Goal: Transaction & Acquisition: Book appointment/travel/reservation

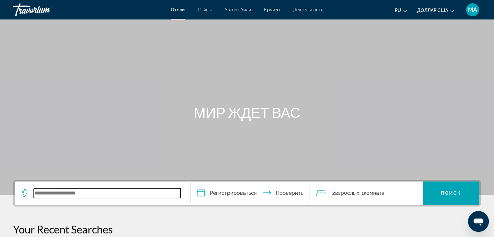
click at [44, 193] on input "Виджет поиска" at bounding box center [107, 193] width 147 height 10
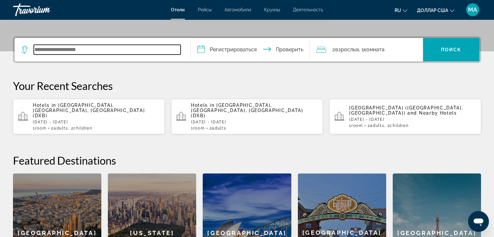
scroll to position [158, 0]
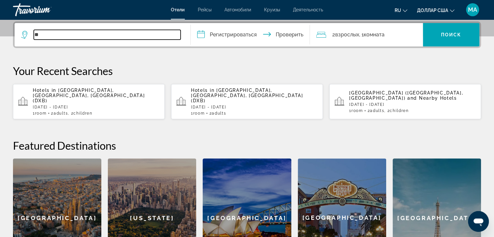
type input "*"
paste input "**********"
type input "**********"
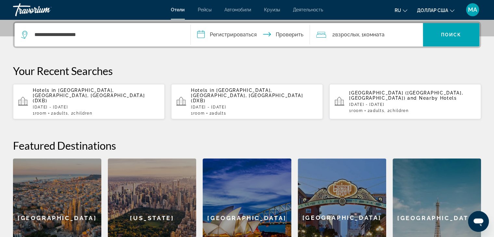
click at [184, 39] on app-destination-search "**********" at bounding box center [103, 34] width 176 height 23
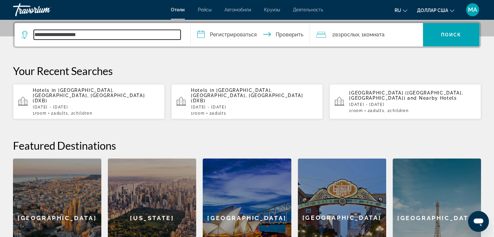
click at [120, 32] on input "**********" at bounding box center [107, 35] width 147 height 10
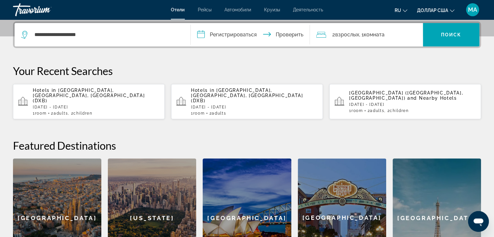
click at [199, 32] on input "**********" at bounding box center [252, 35] width 122 height 25
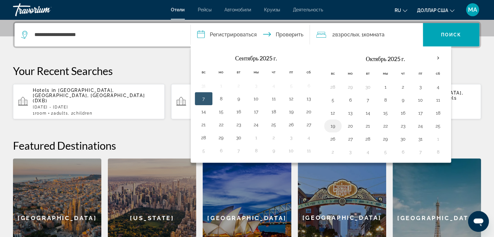
click at [330, 126] on button "19" at bounding box center [333, 125] width 10 height 9
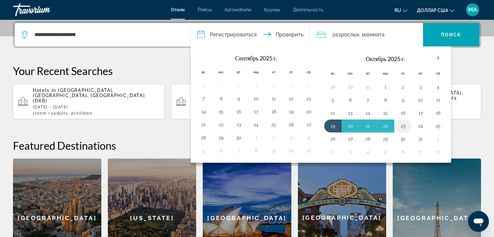
click at [407, 123] on td "23" at bounding box center [403, 125] width 18 height 13
click at [398, 126] on button "23" at bounding box center [403, 125] width 10 height 9
type input "**********"
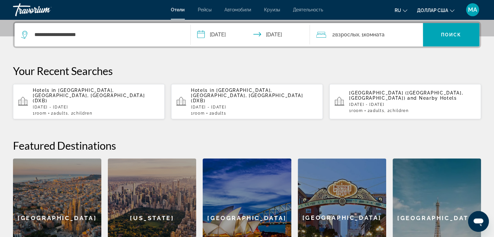
click at [384, 36] on font "комната" at bounding box center [373, 34] width 21 height 6
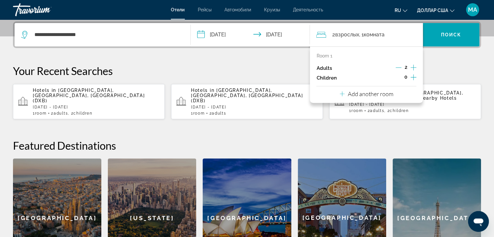
click at [401, 68] on icon "Decrement adults" at bounding box center [398, 68] width 6 height 0
click at [443, 36] on font "Поиск" at bounding box center [451, 34] width 20 height 5
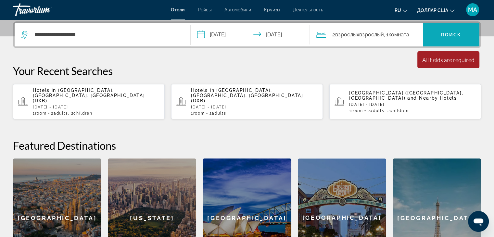
click at [443, 35] on font "Поиск" at bounding box center [451, 34] width 20 height 5
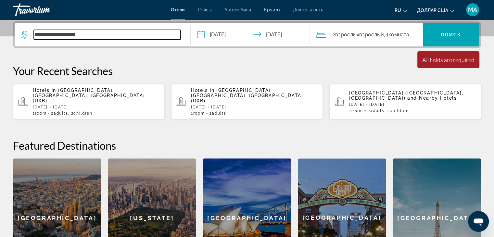
click at [88, 35] on input "**********" at bounding box center [107, 35] width 147 height 10
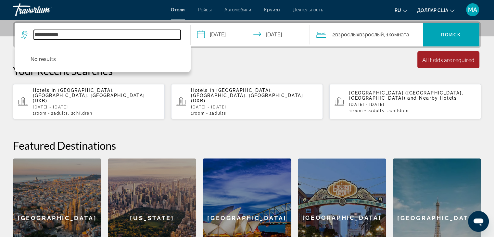
click at [57, 33] on input "**********" at bounding box center [107, 35] width 147 height 10
type input "*"
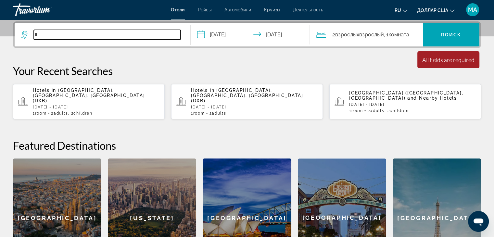
click at [46, 35] on input "*" at bounding box center [107, 35] width 147 height 10
paste input "**********"
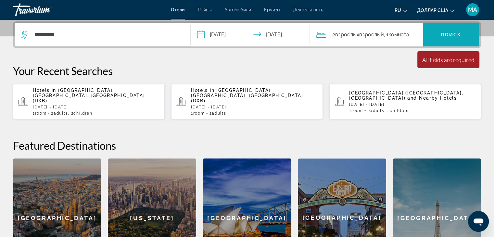
drag, startPoint x: 456, startPoint y: 32, endPoint x: 453, endPoint y: 34, distance: 3.5
click at [456, 32] on font "Поиск" at bounding box center [451, 34] width 20 height 5
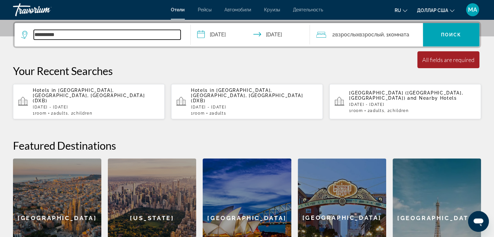
click at [92, 34] on input "**********" at bounding box center [107, 35] width 147 height 10
type input "*"
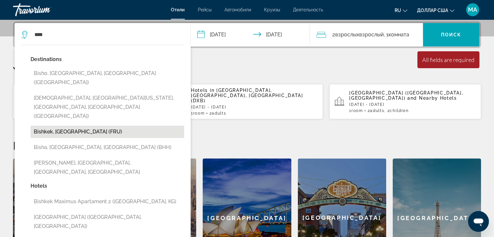
click at [39, 126] on button "Bishkek, [GEOGRAPHIC_DATA] (FRU)" at bounding box center [108, 132] width 154 height 12
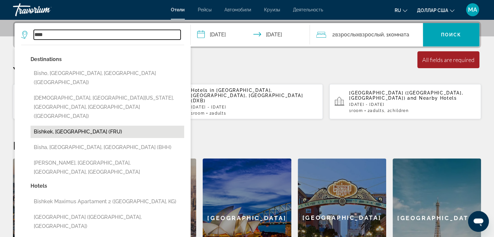
type input "**********"
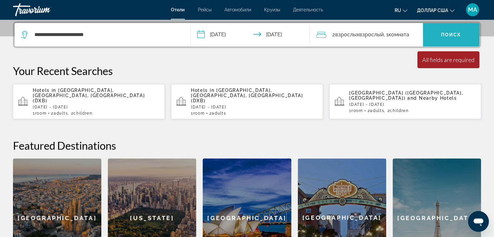
click at [465, 34] on span "Виджет поиска" at bounding box center [451, 35] width 56 height 16
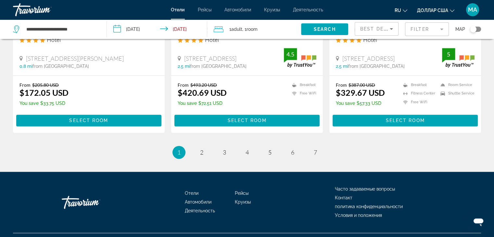
scroll to position [856, 0]
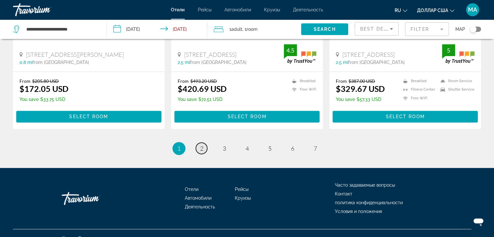
click at [204, 143] on link "page 2" at bounding box center [201, 148] width 11 height 11
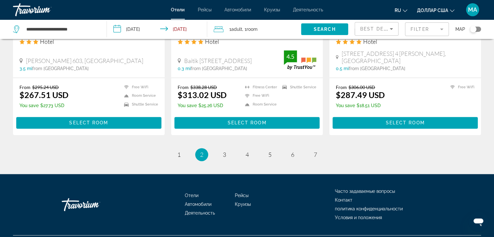
scroll to position [844, 0]
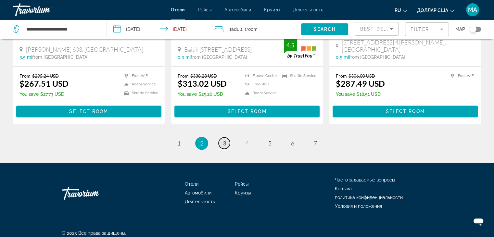
click at [221, 140] on link "page 3" at bounding box center [223, 142] width 11 height 11
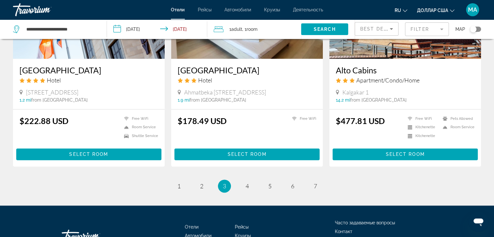
scroll to position [812, 0]
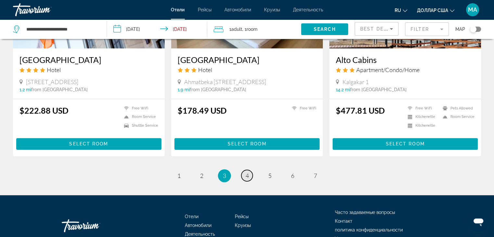
click at [247, 173] on span "4" at bounding box center [246, 175] width 3 height 7
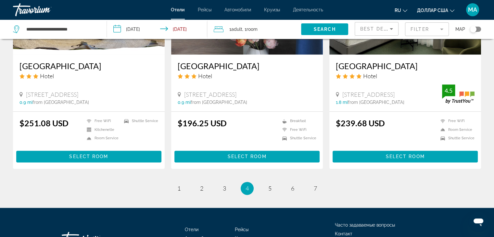
scroll to position [812, 0]
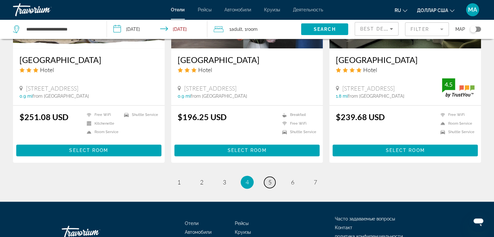
click at [269, 179] on span "5" at bounding box center [269, 182] width 3 height 7
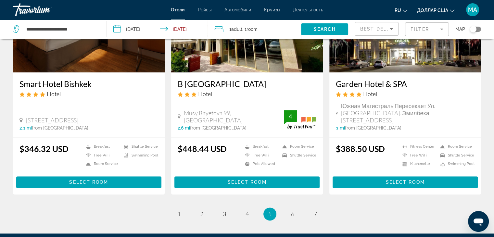
scroll to position [856, 0]
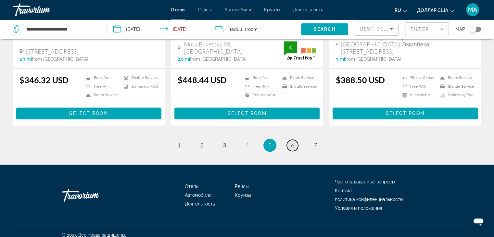
click at [295, 140] on link "page 6" at bounding box center [292, 145] width 11 height 11
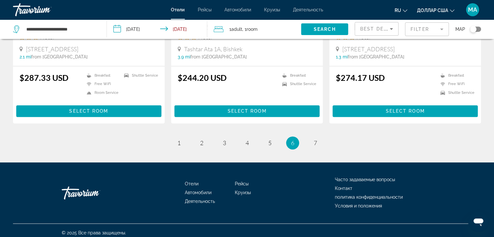
scroll to position [842, 0]
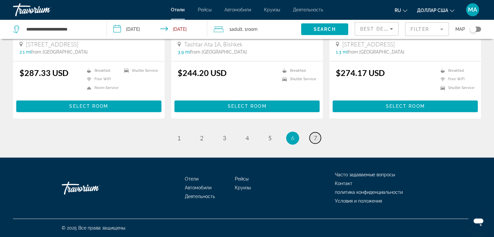
click at [320, 139] on link "page 7" at bounding box center [314, 137] width 11 height 11
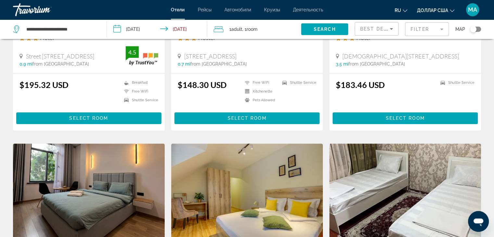
scroll to position [260, 0]
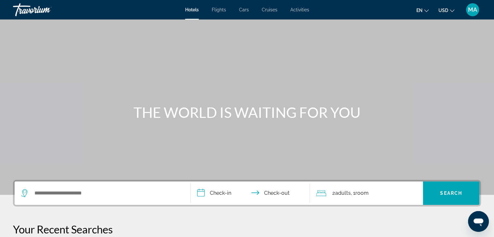
click at [38, 187] on div "Search widget" at bounding box center [102, 192] width 163 height 23
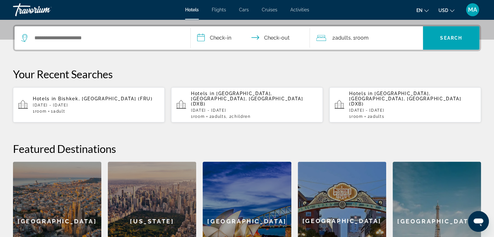
scroll to position [158, 0]
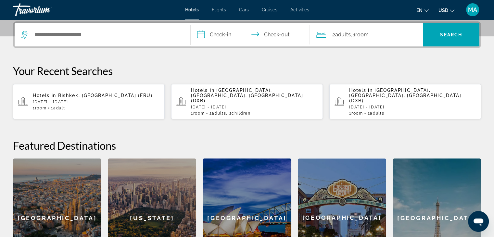
click at [39, 29] on div "Search widget" at bounding box center [102, 34] width 163 height 23
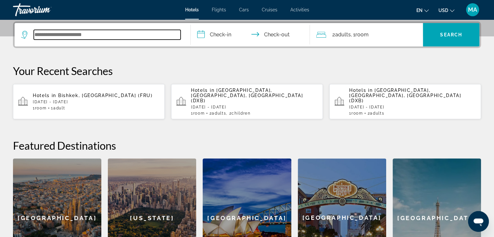
click at [36, 37] on input "Search widget" at bounding box center [107, 35] width 147 height 10
paste input "**********"
type input "**********"
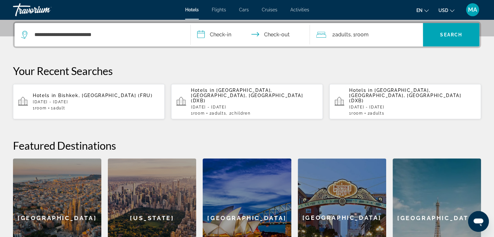
click at [205, 34] on input "**********" at bounding box center [252, 35] width 122 height 25
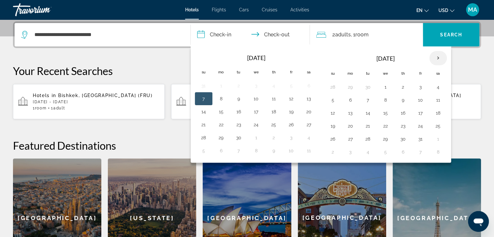
click at [434, 55] on th "Next month" at bounding box center [438, 58] width 18 height 14
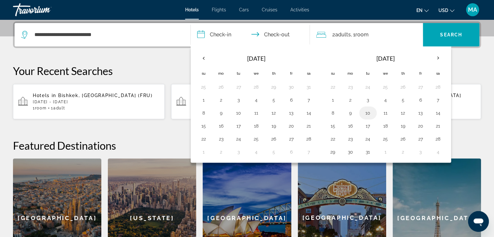
click at [366, 109] on button "10" at bounding box center [368, 112] width 10 height 9
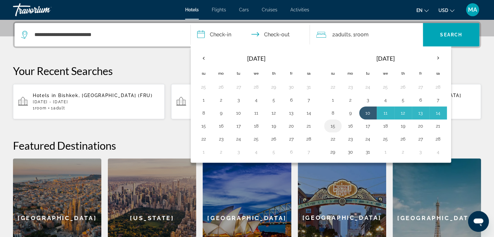
click at [334, 122] on button "15" at bounding box center [333, 125] width 10 height 9
type input "**********"
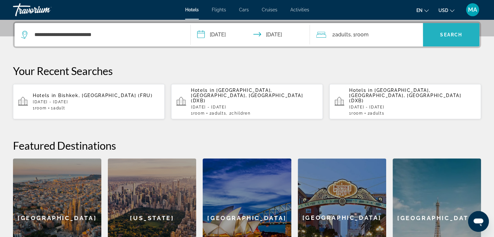
click at [450, 35] on span "Search" at bounding box center [451, 34] width 22 height 5
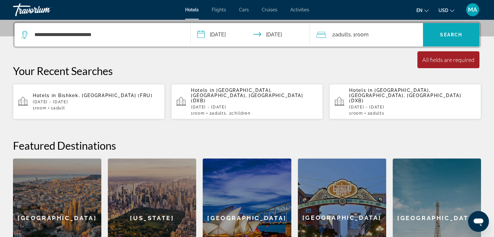
click at [448, 38] on span "Search widget" at bounding box center [451, 35] width 56 height 16
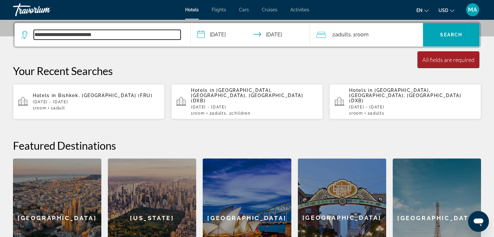
click at [34, 34] on input "**********" at bounding box center [107, 35] width 147 height 10
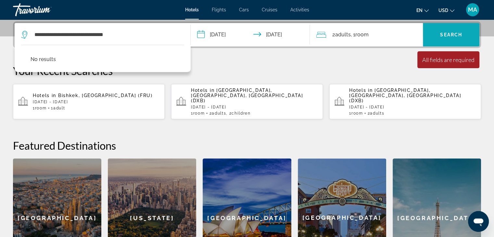
click at [464, 34] on span "Search widget" at bounding box center [451, 35] width 56 height 16
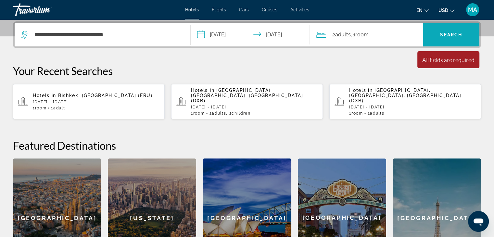
click at [464, 34] on span "Search widget" at bounding box center [451, 35] width 56 height 16
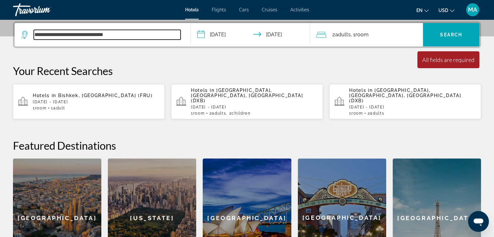
click at [49, 33] on input "**********" at bounding box center [107, 35] width 147 height 10
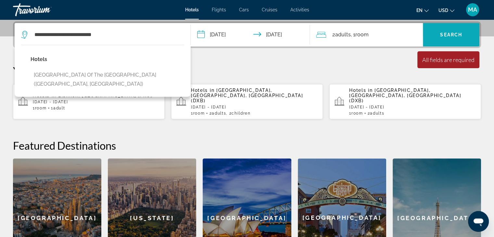
click at [454, 29] on span "Search widget" at bounding box center [451, 35] width 56 height 16
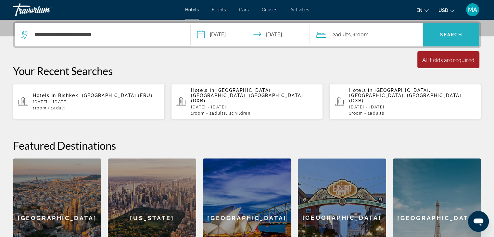
click at [447, 36] on span "Search" at bounding box center [451, 34] width 22 height 5
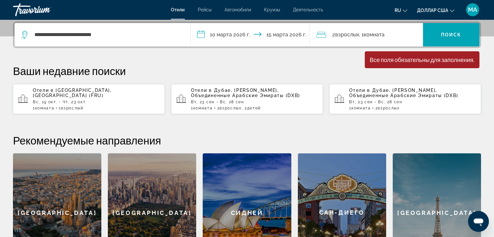
click at [324, 64] on p "Ваши недавние поиски" at bounding box center [247, 70] width 468 height 13
click at [339, 35] on font "взрослых" at bounding box center [347, 34] width 24 height 6
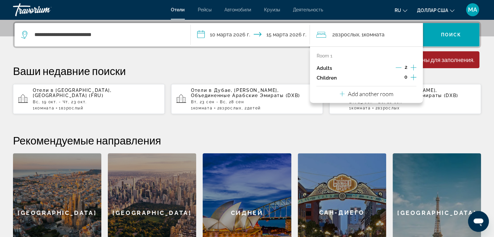
click at [260, 64] on p "Ваши недавние поиски" at bounding box center [247, 70] width 468 height 13
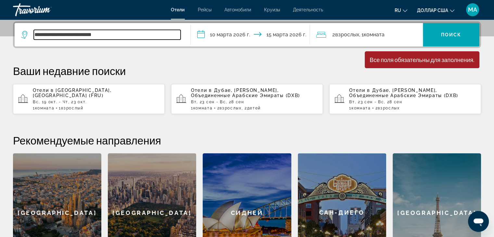
click at [121, 34] on input "**********" at bounding box center [107, 35] width 147 height 10
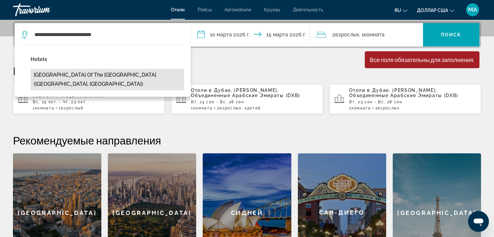
click at [122, 80] on button "[GEOGRAPHIC_DATA] of the [GEOGRAPHIC_DATA] ([GEOGRAPHIC_DATA], [GEOGRAPHIC_DATA…" at bounding box center [108, 79] width 154 height 21
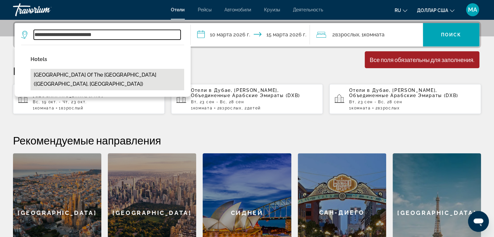
type input "**********"
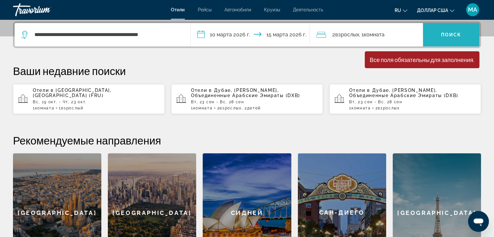
click at [456, 38] on span "Виджет поиска" at bounding box center [451, 35] width 56 height 16
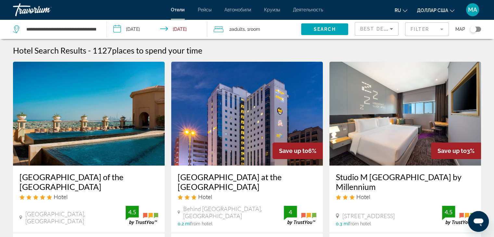
click at [106, 124] on img "Основное содержание" at bounding box center [89, 114] width 152 height 104
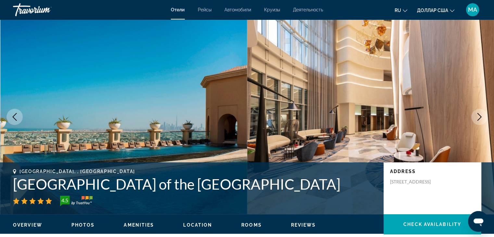
click at [479, 118] on icon "Next image" at bounding box center [479, 117] width 8 height 8
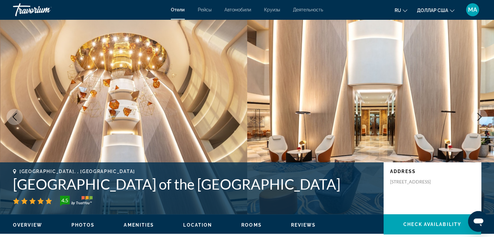
click at [479, 118] on icon "Next image" at bounding box center [479, 117] width 8 height 8
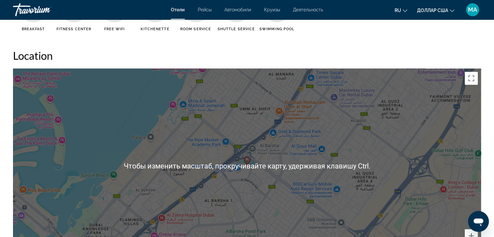
scroll to position [552, 0]
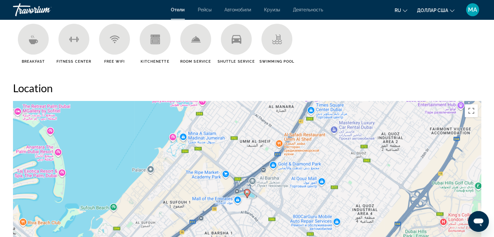
click at [240, 161] on div "Чтобы активировать перетаскивание с помощью клавиатуры, нажмите Alt + Ввод. Пос…" at bounding box center [247, 198] width 468 height 195
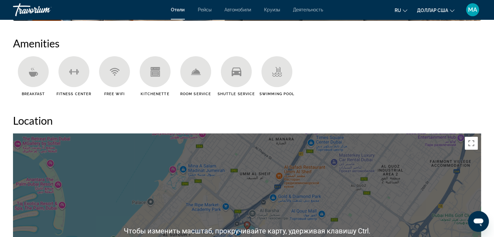
scroll to position [617, 0]
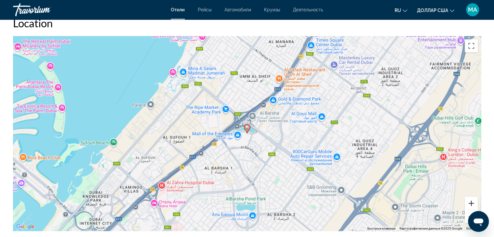
click at [472, 201] on button "Увеличить" at bounding box center [471, 203] width 13 height 13
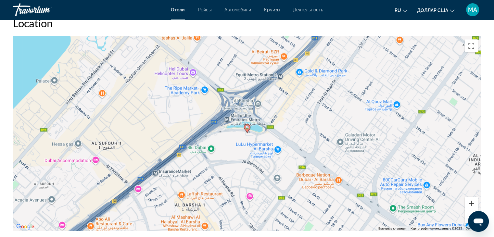
click at [472, 201] on button "Увеличить" at bounding box center [471, 203] width 13 height 13
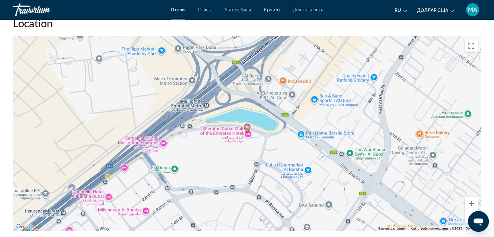
drag, startPoint x: 0, startPoint y: 7, endPoint x: 468, endPoint y: 216, distance: 512.4
click at [468, 216] on button "Уменьшить" at bounding box center [471, 216] width 13 height 13
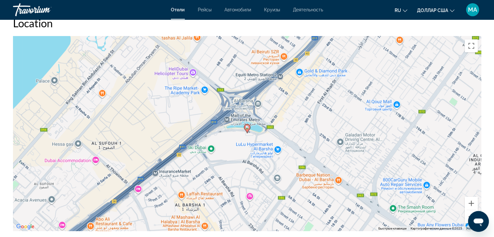
click at [468, 216] on button "Уменьшить" at bounding box center [471, 216] width 13 height 13
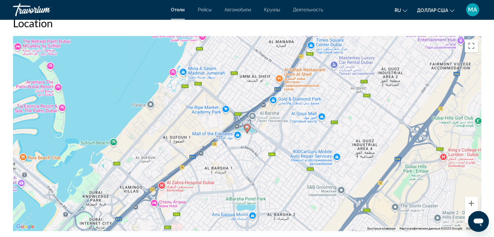
click at [468, 216] on button "Уменьшить" at bounding box center [471, 216] width 13 height 13
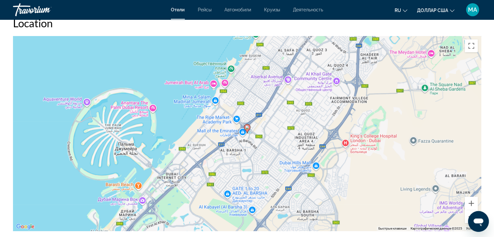
click at [470, 214] on button "Уменьшить" at bounding box center [471, 216] width 13 height 13
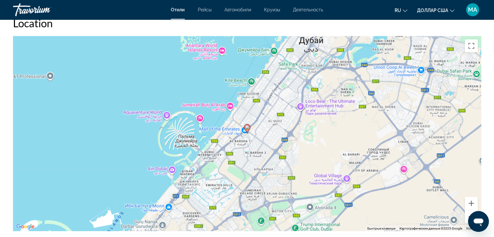
click at [469, 211] on button "Уменьшить" at bounding box center [471, 216] width 13 height 13
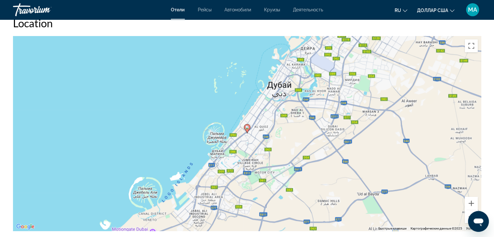
click at [468, 217] on div "Открытое окно обмена сообщениями" at bounding box center [477, 221] width 19 height 19
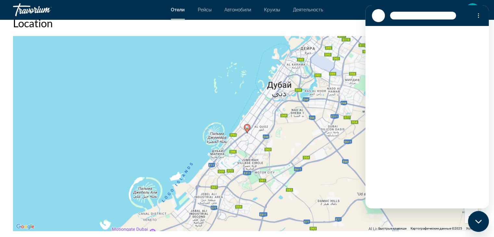
scroll to position [0, 0]
click at [434, 215] on div "Чтобы активировать перетаскивание с помощью клавиатуры, нажмите Alt + Ввод. Пос…" at bounding box center [247, 133] width 468 height 195
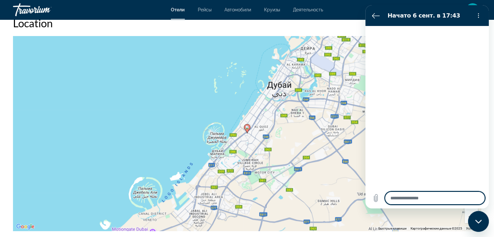
type textarea "*"
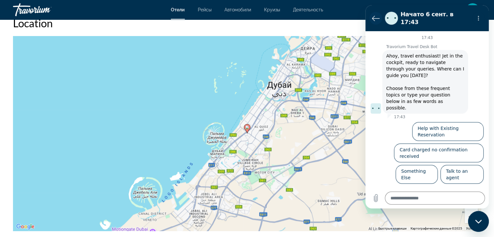
click at [376, 14] on icon "Вернуться к списку разговоров" at bounding box center [376, 18] width 8 height 8
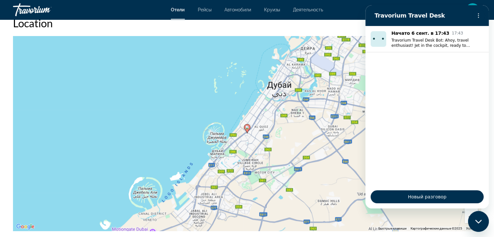
click at [183, 77] on div "Чтобы активировать перетаскивание с помощью клавиатуры, нажмите Alt + Ввод. Пос…" at bounding box center [247, 133] width 468 height 195
click at [482, 220] on div "Закрыть окно обмена сообщениями" at bounding box center [477, 221] width 19 height 19
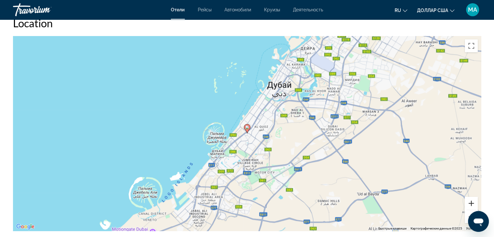
click at [475, 200] on button "Увеличить" at bounding box center [471, 203] width 13 height 13
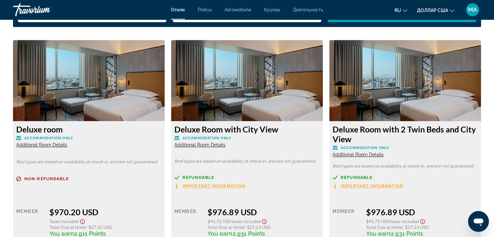
scroll to position [814, 0]
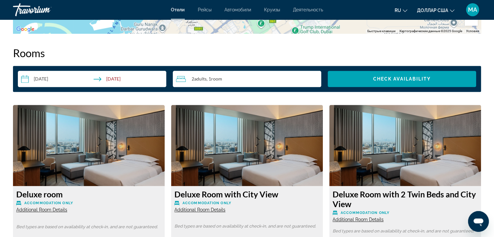
click at [201, 77] on span "Adults" at bounding box center [200, 79] width 12 height 6
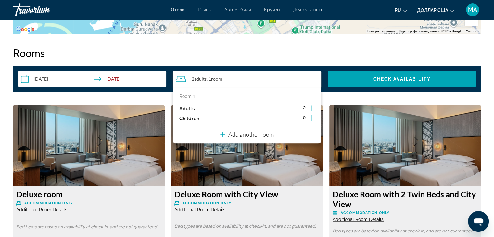
click at [296, 106] on icon "Decrement adults" at bounding box center [297, 108] width 6 height 6
click at [408, 75] on span "Search widget" at bounding box center [402, 79] width 148 height 16
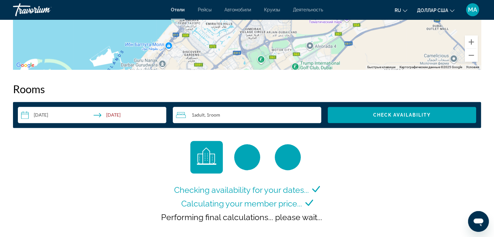
scroll to position [724, 0]
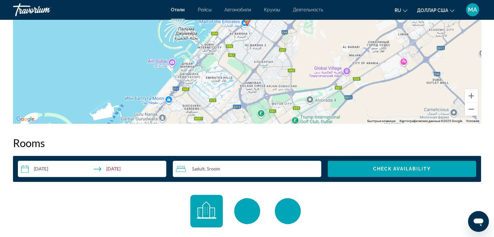
click at [191, 167] on div "1 Adult Adults , 1 Room rooms" at bounding box center [248, 169] width 145 height 8
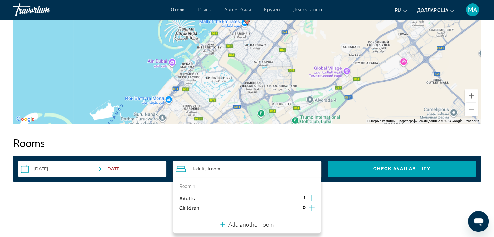
click at [311, 198] on icon "Increment adults" at bounding box center [312, 198] width 6 height 6
drag, startPoint x: 351, startPoint y: 198, endPoint x: 368, endPoint y: 191, distance: 18.6
click at [351, 199] on div "Checking availability for your dates... Calculating your member price... Perfor…" at bounding box center [247, 241] width 468 height 93
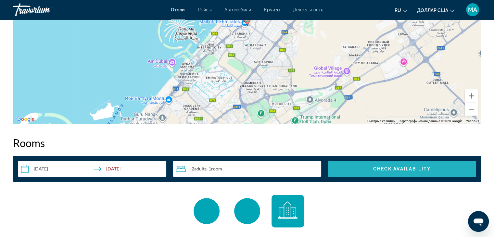
click at [406, 163] on span "Search widget" at bounding box center [402, 169] width 148 height 16
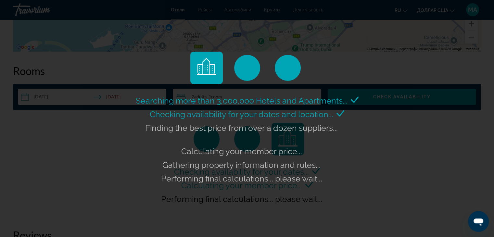
scroll to position [822, 0]
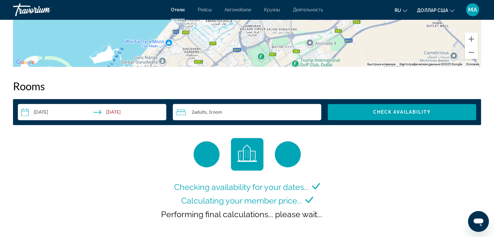
scroll to position [779, 0]
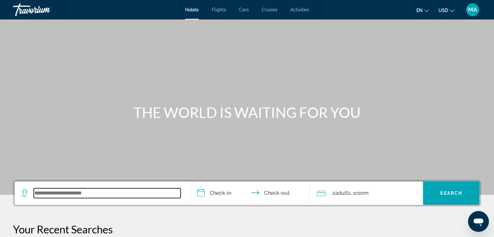
click at [46, 189] on input "Search widget" at bounding box center [107, 193] width 147 height 10
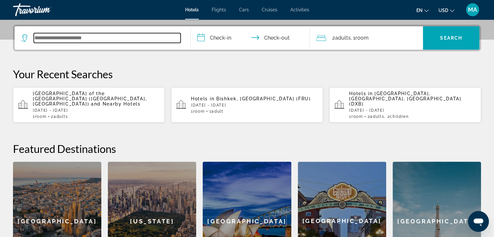
scroll to position [158, 0]
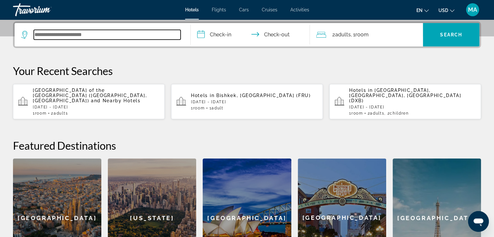
paste input "**********"
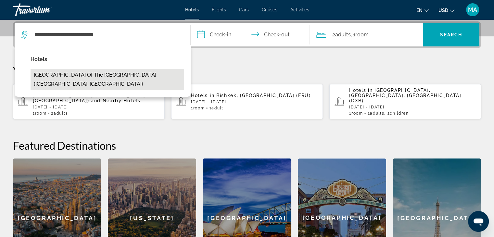
click at [86, 74] on button "[GEOGRAPHIC_DATA] of the [GEOGRAPHIC_DATA] ([GEOGRAPHIC_DATA], [GEOGRAPHIC_DATA…" at bounding box center [108, 79] width 154 height 21
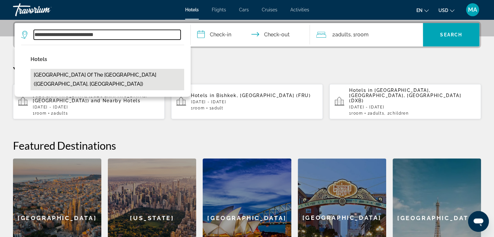
type input "**********"
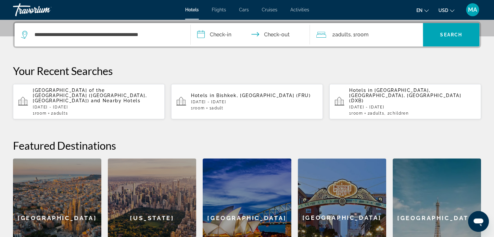
click at [201, 32] on input "**********" at bounding box center [252, 35] width 122 height 25
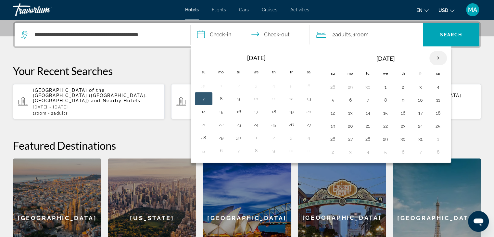
click at [436, 59] on th "Next month" at bounding box center [438, 58] width 18 height 14
click at [436, 57] on th "Next month" at bounding box center [438, 58] width 18 height 14
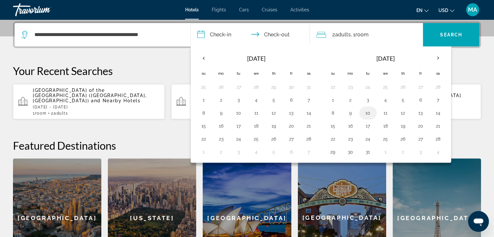
click at [367, 109] on button "10" at bounding box center [368, 112] width 10 height 9
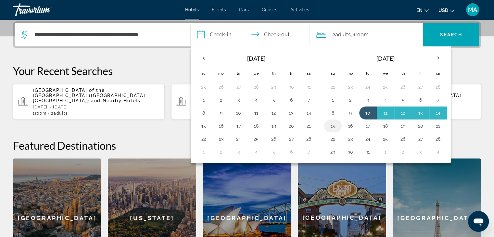
click at [329, 124] on button "15" at bounding box center [333, 125] width 10 height 9
type input "**********"
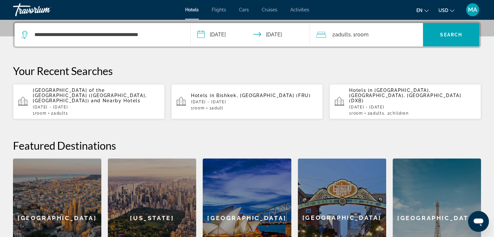
click at [340, 34] on span "Adults" at bounding box center [343, 34] width 16 height 6
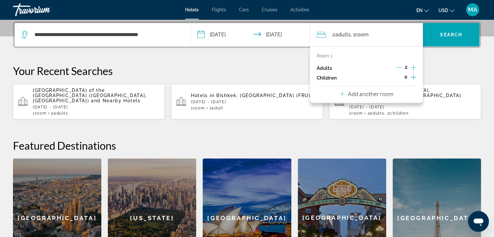
click at [399, 66] on icon "Decrement adults" at bounding box center [398, 68] width 6 height 6
click at [445, 34] on span "Search" at bounding box center [451, 34] width 22 height 5
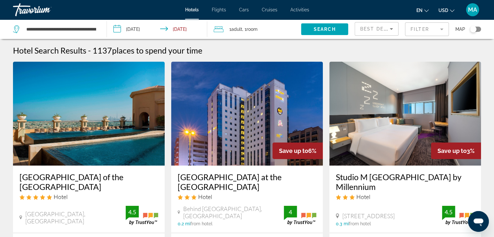
click at [94, 108] on img "Main content" at bounding box center [89, 114] width 152 height 104
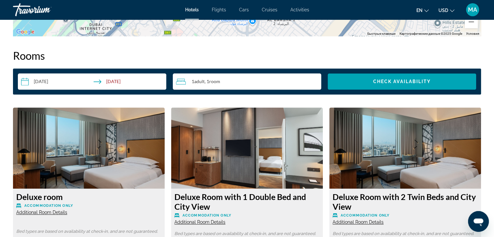
scroll to position [714, 0]
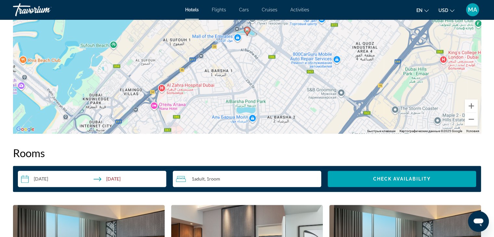
click at [196, 179] on span "Adult" at bounding box center [199, 179] width 10 height 6
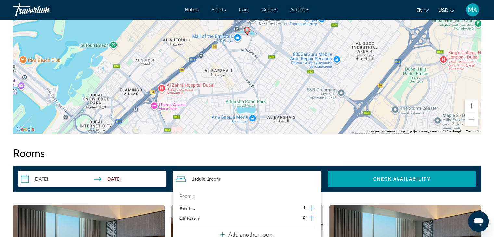
click at [313, 206] on icon "Increment adults" at bounding box center [312, 208] width 6 height 8
click at [311, 216] on icon "Increment children" at bounding box center [312, 218] width 6 height 8
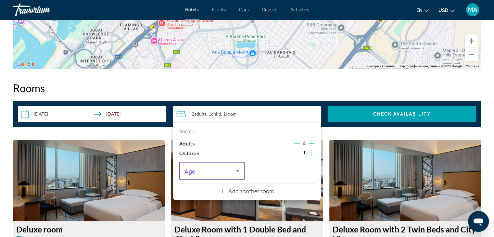
click at [235, 171] on icon "Travelers: 2 adults, 1 child" at bounding box center [238, 171] width 8 height 8
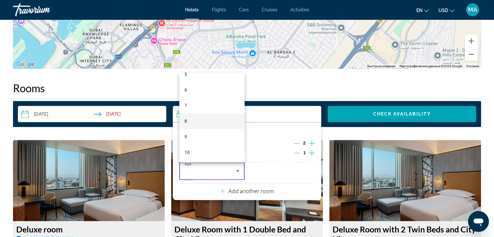
scroll to position [97, 0]
click at [197, 126] on mat-option "9" at bounding box center [211, 126] width 65 height 16
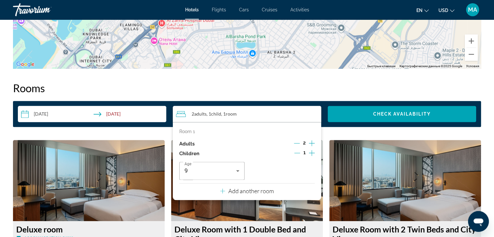
click at [312, 152] on icon "Increment children" at bounding box center [312, 153] width 6 height 6
click at [308, 169] on icon "Travelers: 2 adults, 2 children" at bounding box center [308, 171] width 8 height 8
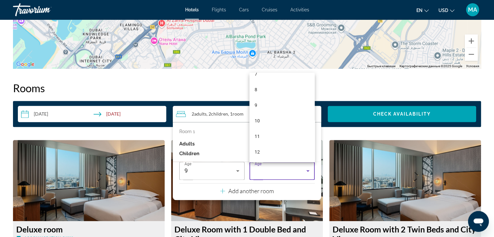
scroll to position [162, 0]
click at [264, 88] on mat-option "11" at bounding box center [281, 92] width 65 height 16
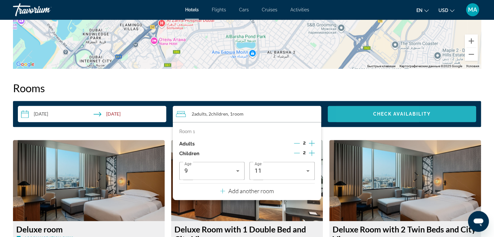
click at [365, 113] on span "Search widget" at bounding box center [402, 114] width 148 height 16
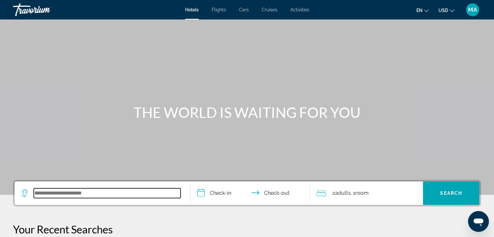
click at [46, 192] on input "Search widget" at bounding box center [107, 193] width 147 height 10
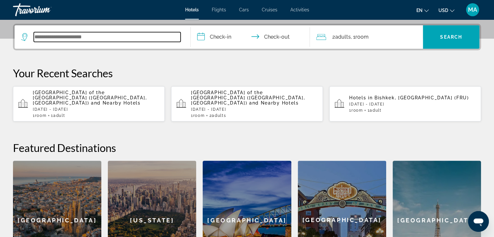
scroll to position [158, 0]
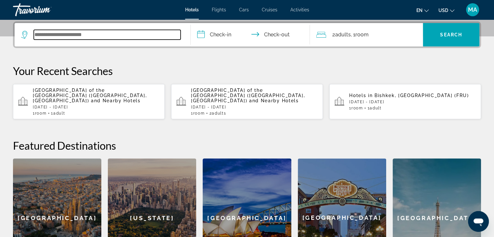
paste input "**********"
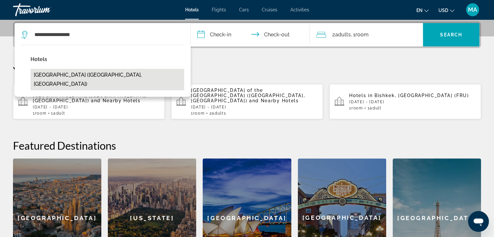
click at [71, 77] on button "[GEOGRAPHIC_DATA] ([GEOGRAPHIC_DATA], [GEOGRAPHIC_DATA])" at bounding box center [108, 79] width 154 height 21
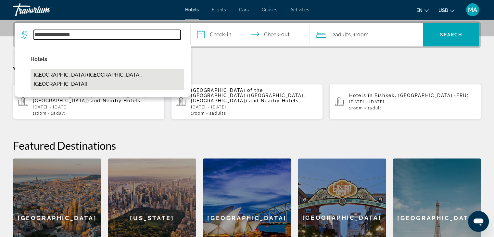
type input "**********"
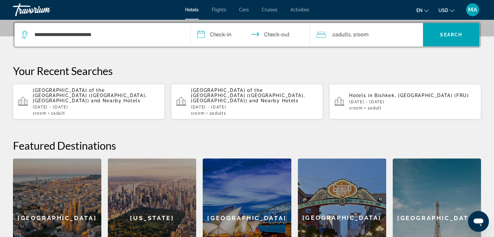
click at [200, 33] on input "**********" at bounding box center [252, 35] width 122 height 25
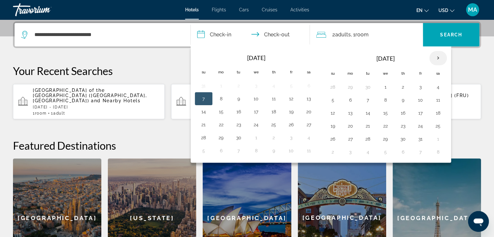
click at [434, 56] on th "Next month" at bounding box center [438, 58] width 18 height 14
click at [365, 98] on button "9" at bounding box center [368, 99] width 10 height 9
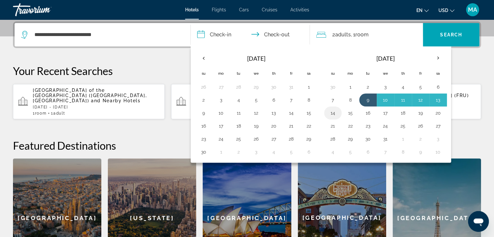
click at [330, 112] on button "14" at bounding box center [333, 112] width 10 height 9
type input "**********"
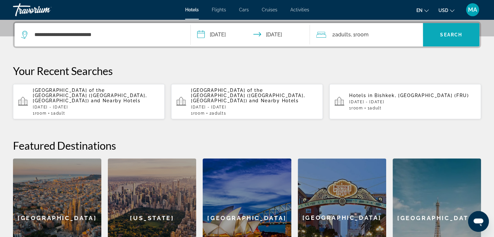
click at [448, 32] on span "Search" at bounding box center [451, 34] width 22 height 5
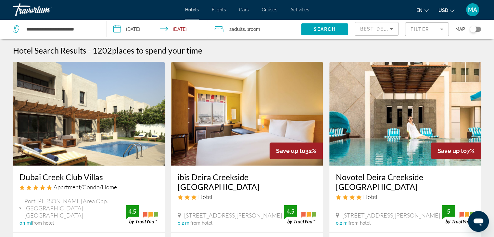
click at [99, 137] on img "Main content" at bounding box center [89, 114] width 152 height 104
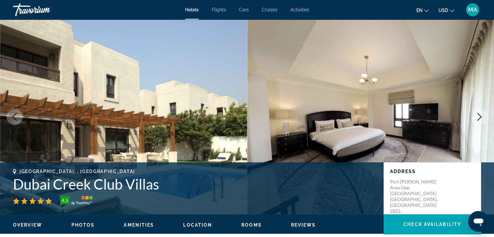
click at [478, 115] on icon "Next image" at bounding box center [479, 117] width 8 height 8
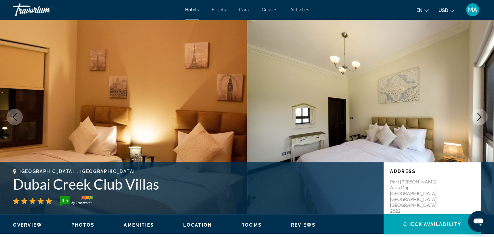
click at [478, 115] on icon "Next image" at bounding box center [479, 117] width 8 height 8
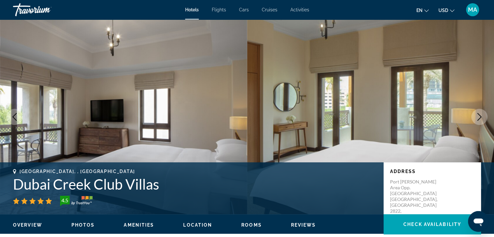
click at [478, 115] on icon "Next image" at bounding box center [479, 117] width 8 height 8
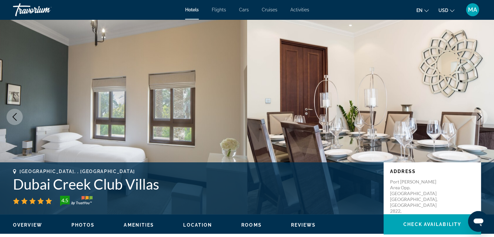
click at [478, 115] on icon "Next image" at bounding box center [479, 117] width 8 height 8
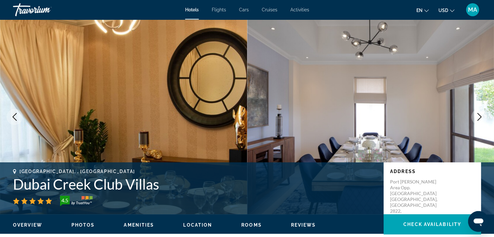
click at [478, 115] on icon "Next image" at bounding box center [479, 117] width 8 height 8
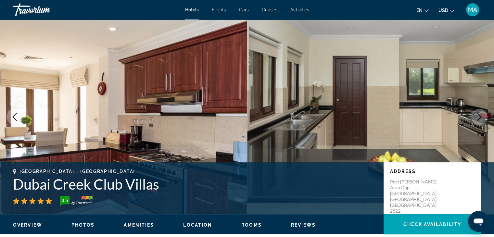
click at [478, 115] on icon "Next image" at bounding box center [479, 117] width 8 height 8
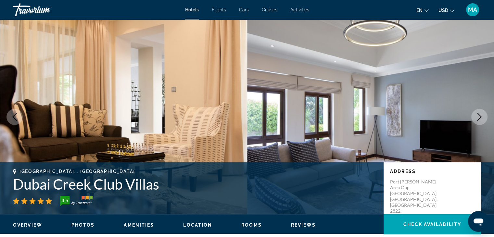
click at [478, 115] on icon "Next image" at bounding box center [479, 117] width 8 height 8
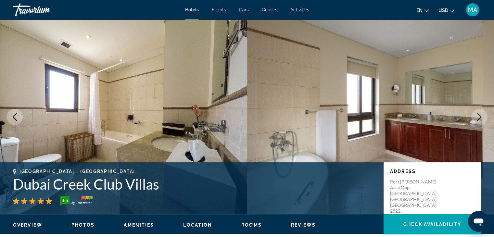
click at [478, 115] on icon "Next image" at bounding box center [479, 117] width 8 height 8
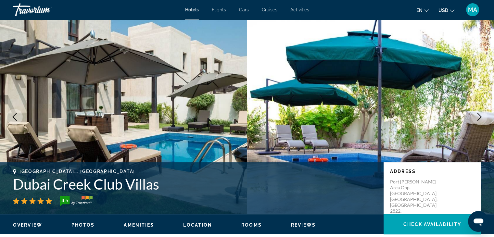
click at [478, 115] on icon "Next image" at bounding box center [479, 117] width 8 height 8
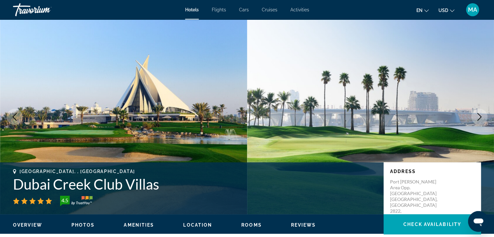
click at [478, 115] on icon "Next image" at bounding box center [479, 117] width 8 height 8
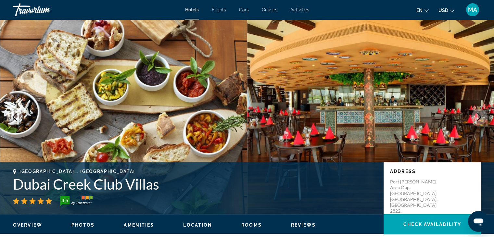
click at [478, 115] on icon "Next image" at bounding box center [479, 117] width 8 height 8
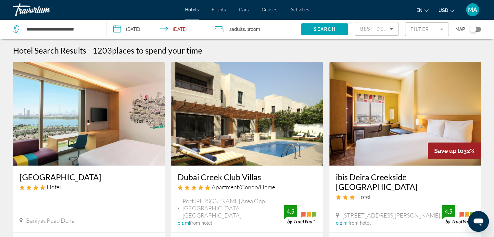
click at [91, 117] on img "Main content" at bounding box center [89, 114] width 152 height 104
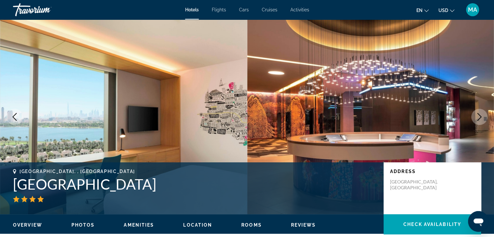
click at [482, 117] on icon "Next image" at bounding box center [479, 117] width 8 height 8
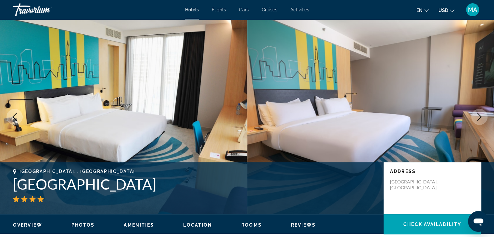
click at [482, 117] on icon "Next image" at bounding box center [479, 117] width 8 height 8
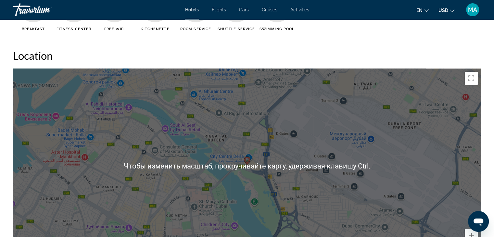
scroll to position [617, 0]
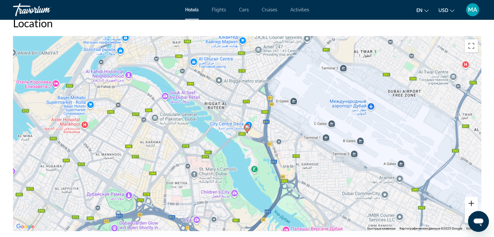
click at [473, 202] on button "Увеличить" at bounding box center [471, 203] width 13 height 13
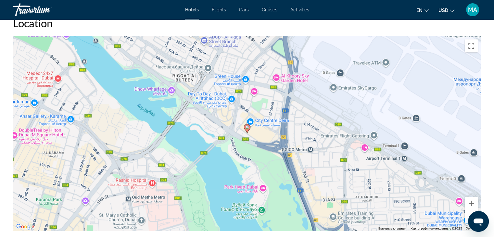
click at [468, 217] on button "Уменьшить" at bounding box center [471, 216] width 13 height 13
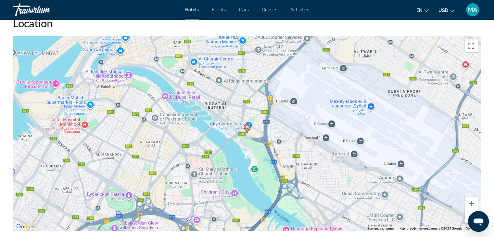
click at [468, 217] on button "Уменьшить" at bounding box center [471, 216] width 13 height 13
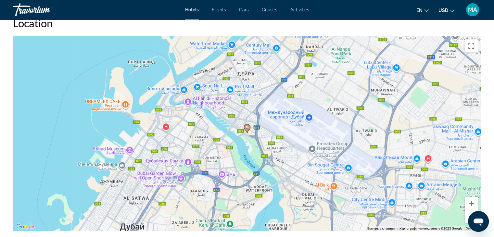
click at [468, 217] on button "Уменьшить" at bounding box center [471, 216] width 13 height 13
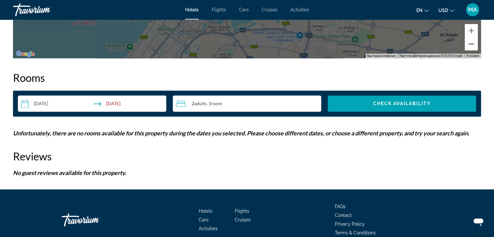
scroll to position [821, 0]
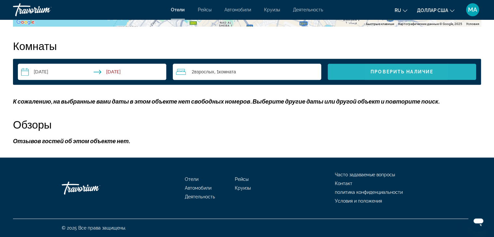
click at [379, 69] on font "Проверить наличие" at bounding box center [401, 71] width 63 height 5
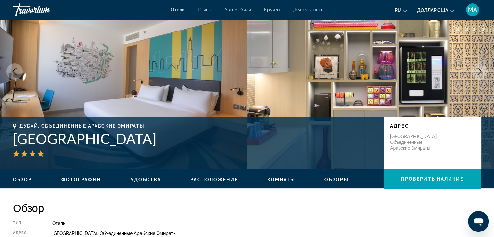
scroll to position [0, 0]
